Goal: Information Seeking & Learning: Learn about a topic

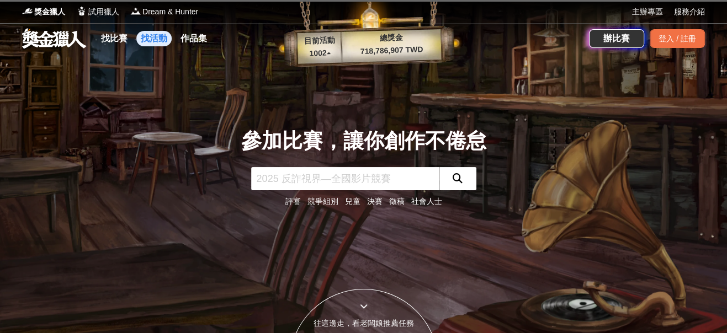
click at [145, 38] on link "找活動" at bounding box center [153, 38] width 35 height 15
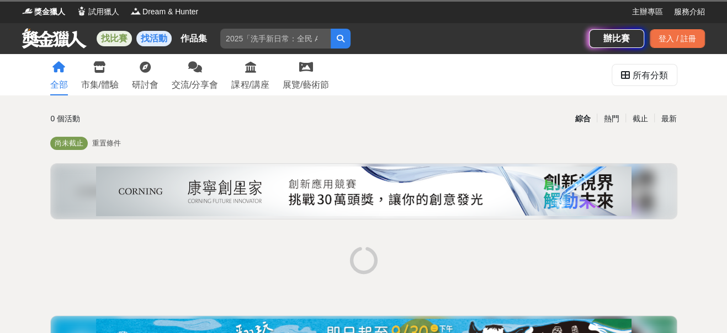
click at [111, 38] on link "找比賽" at bounding box center [114, 38] width 35 height 15
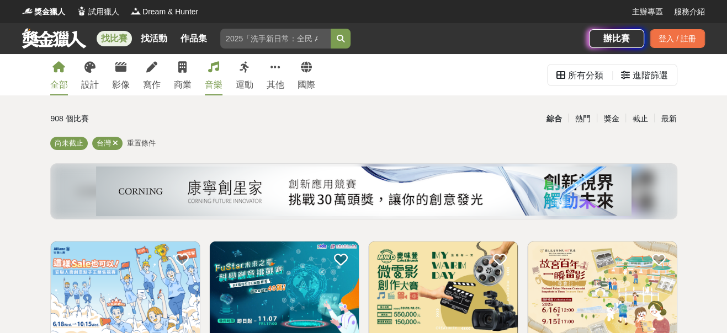
click at [212, 67] on icon at bounding box center [213, 67] width 11 height 11
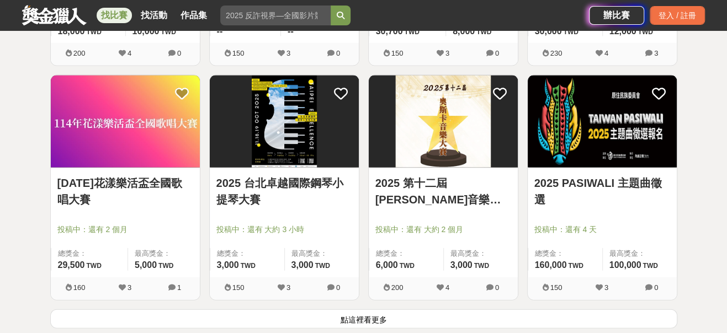
scroll to position [1471, 0]
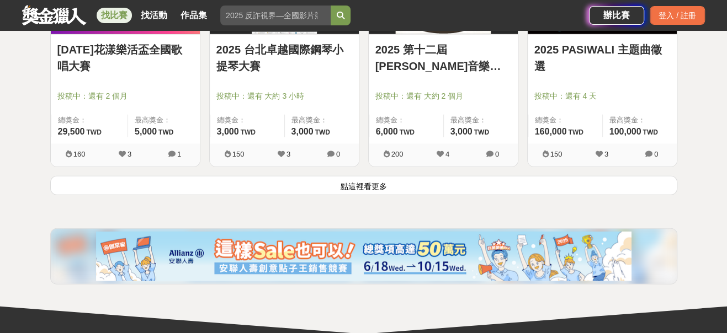
click at [323, 181] on button "點這裡看更多" at bounding box center [363, 185] width 627 height 19
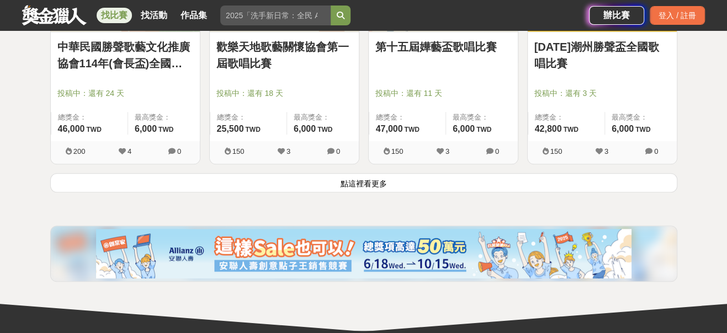
scroll to position [2808, 0]
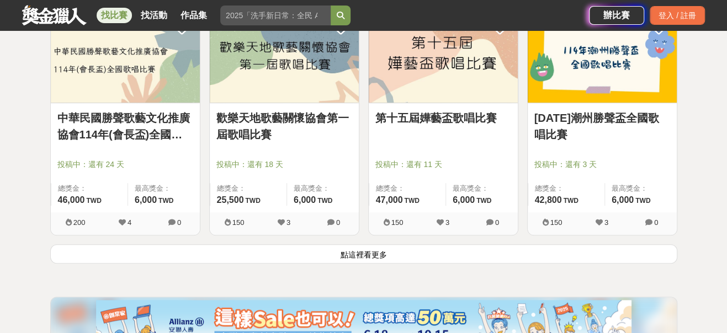
click at [369, 256] on button "點這裡看更多" at bounding box center [363, 253] width 627 height 19
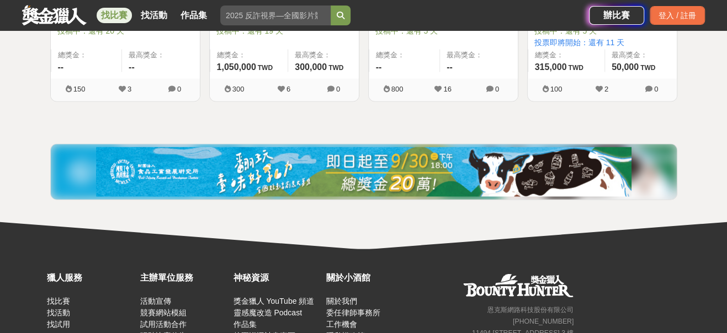
scroll to position [3943, 0]
